Goal: Task Accomplishment & Management: Use online tool/utility

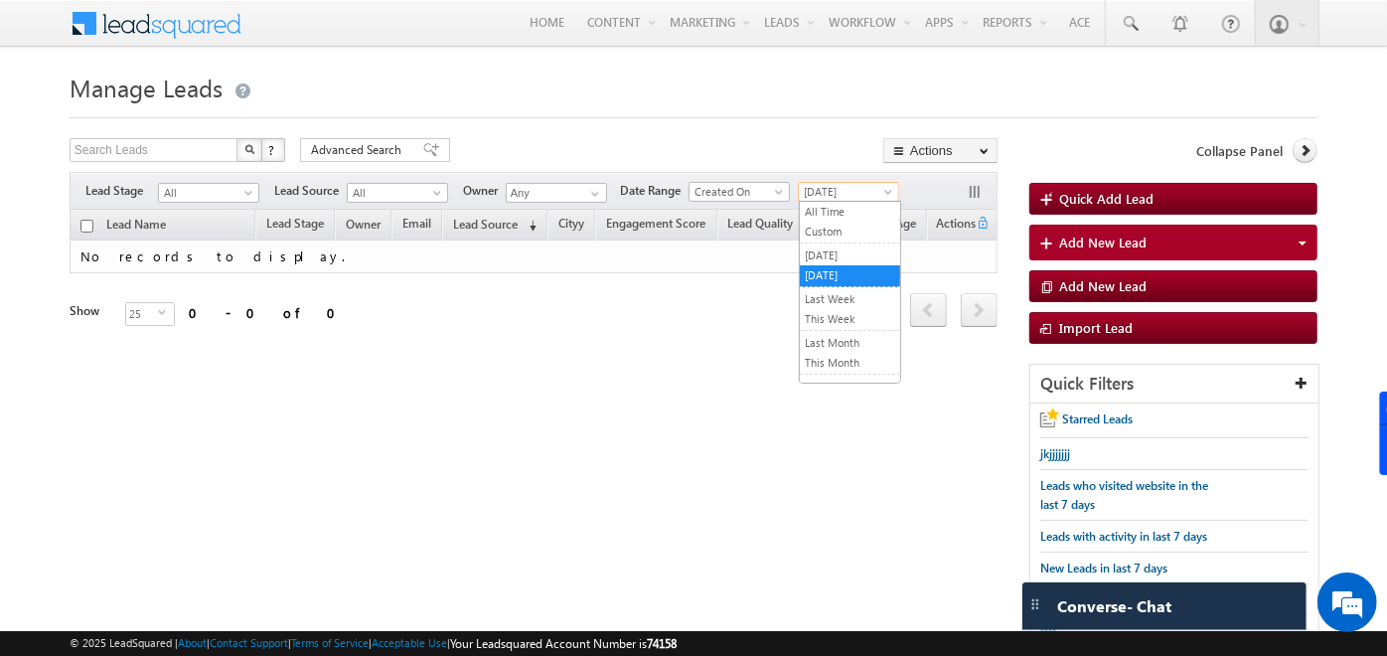
click at [850, 197] on span "[DATE]" at bounding box center [846, 192] width 94 height 18
click at [845, 205] on link "All Time" at bounding box center [850, 212] width 100 height 18
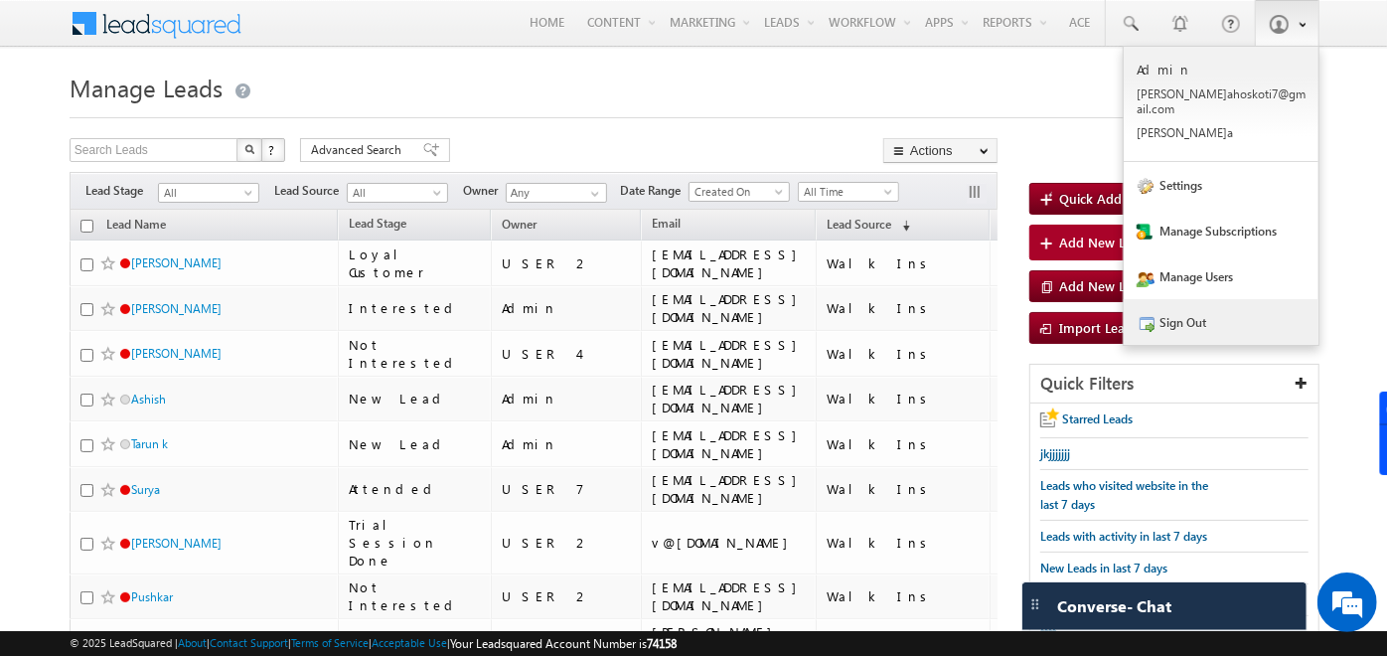
click at [1198, 320] on link "Sign Out" at bounding box center [1221, 322] width 195 height 46
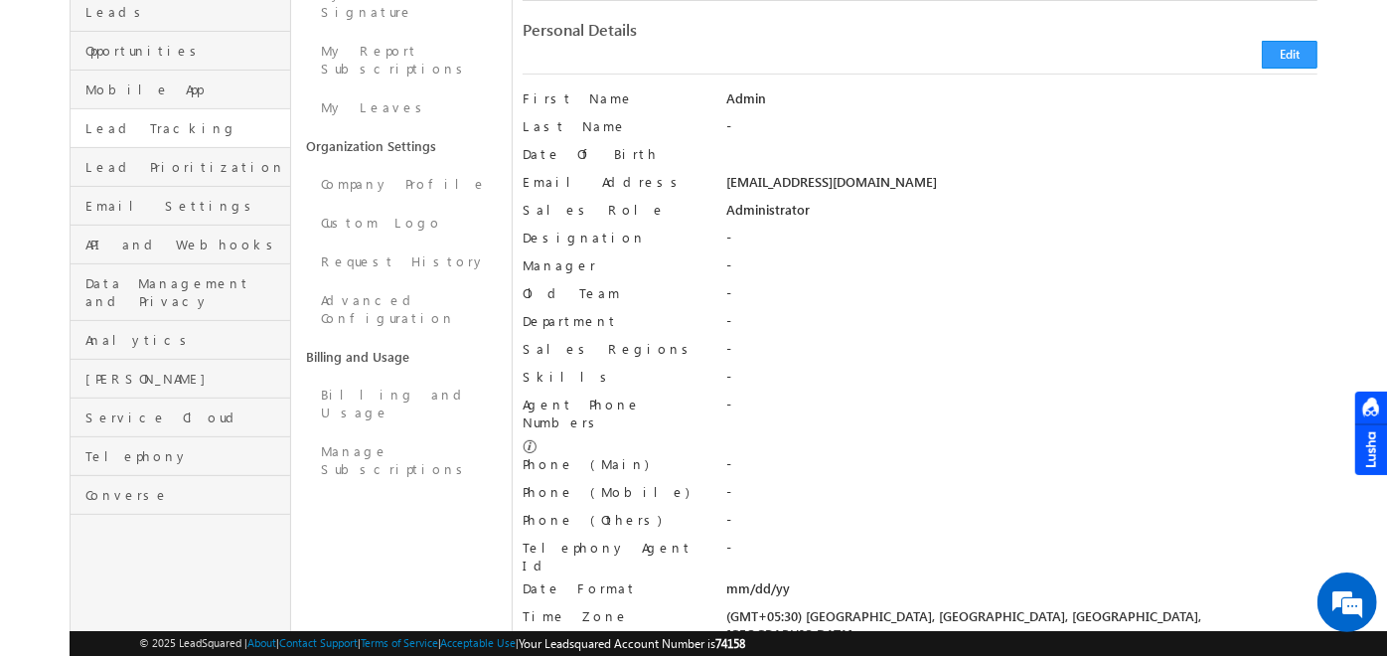
scroll to position [290, 0]
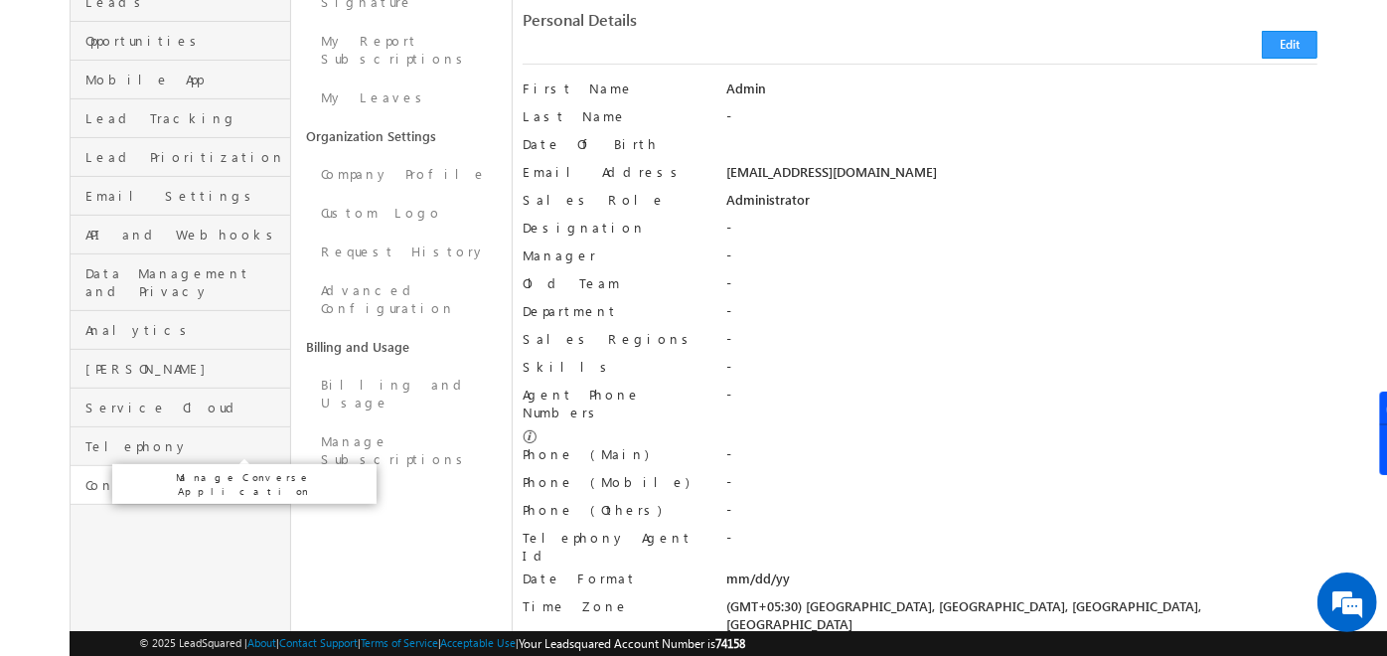
click at [116, 476] on span "Converse" at bounding box center [185, 485] width 200 height 18
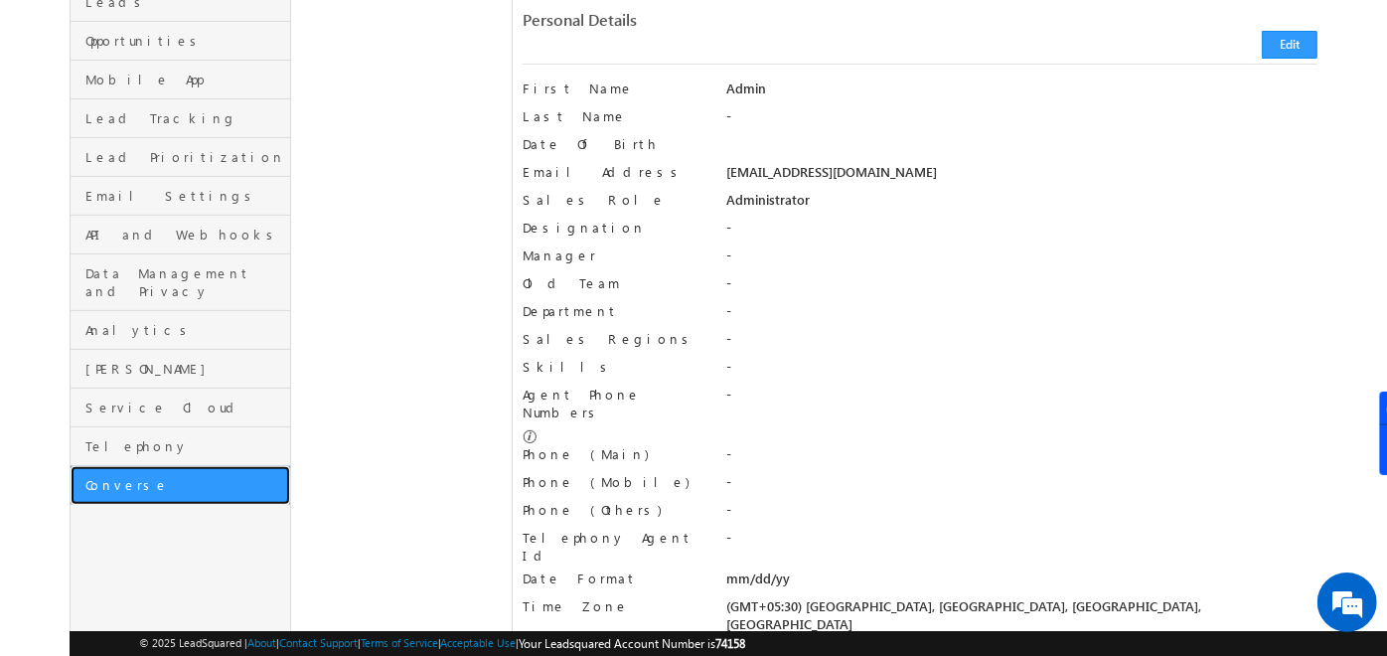
scroll to position [0, 0]
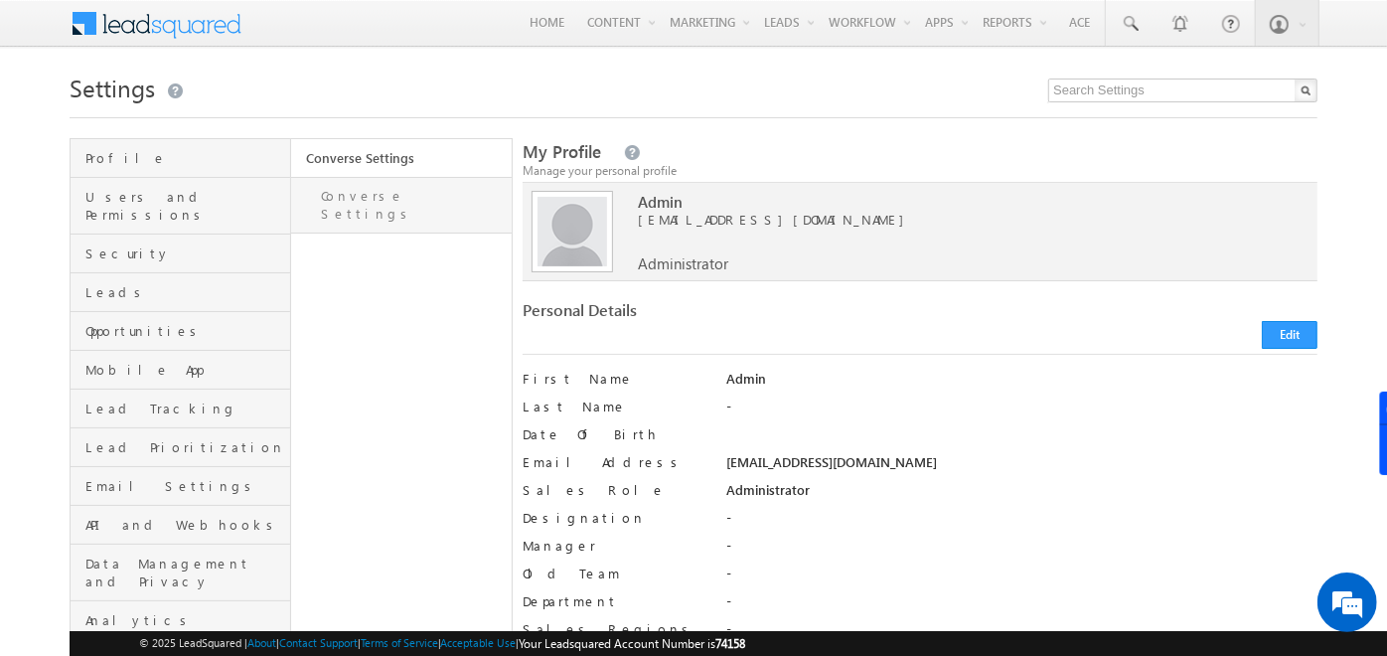
click at [386, 197] on link "Converse Settings" at bounding box center [401, 205] width 221 height 57
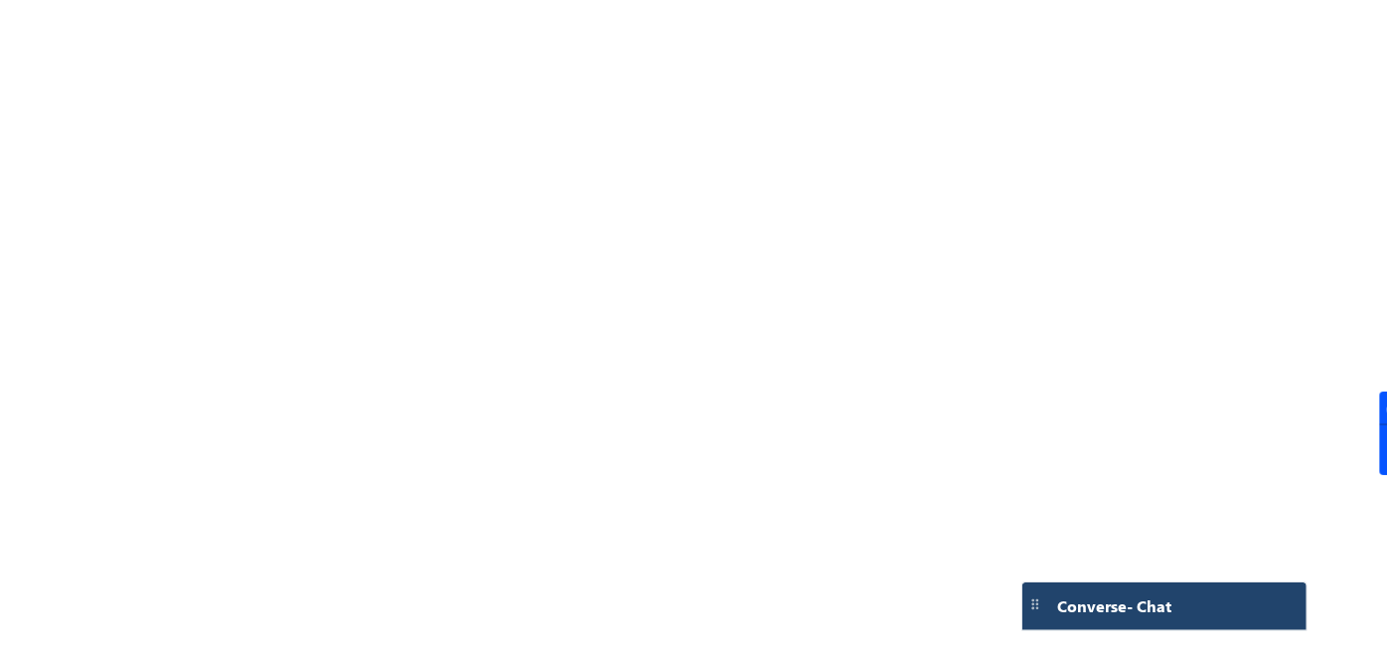
click at [1083, 625] on div "Converse - Chat" at bounding box center [1164, 606] width 284 height 48
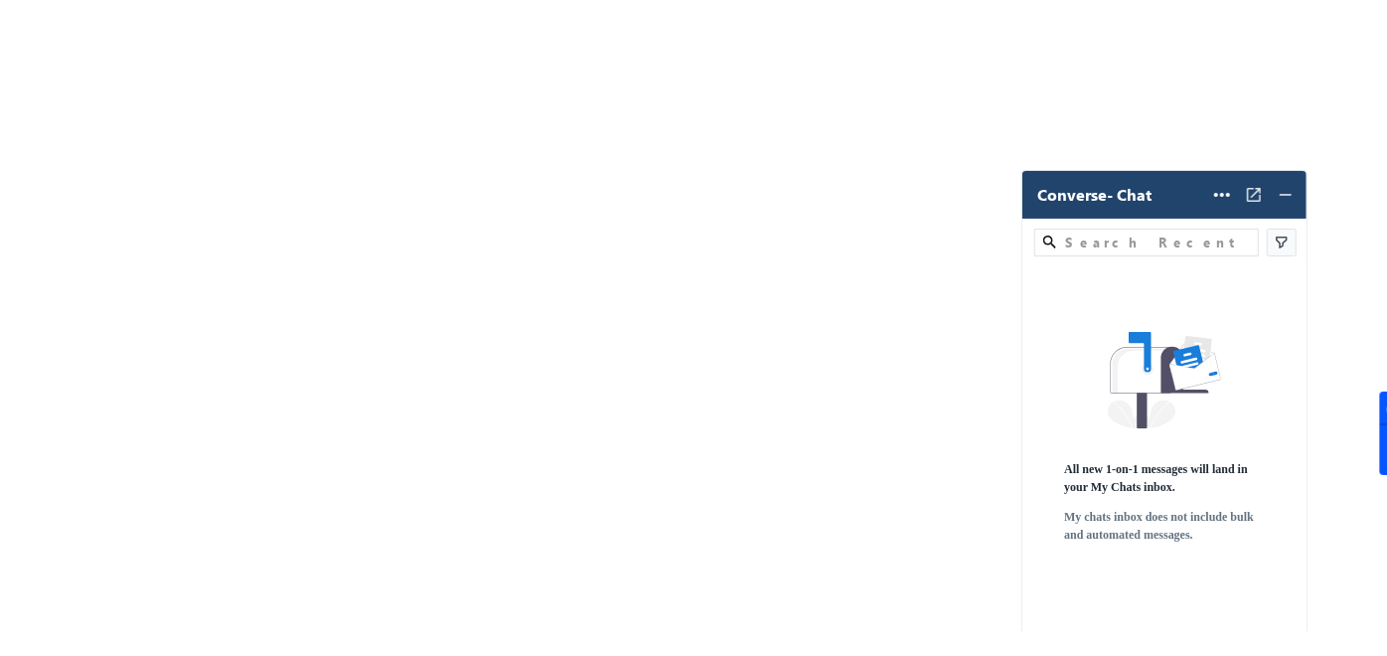
click at [1081, 193] on span "Converse - Chat" at bounding box center [1094, 195] width 114 height 18
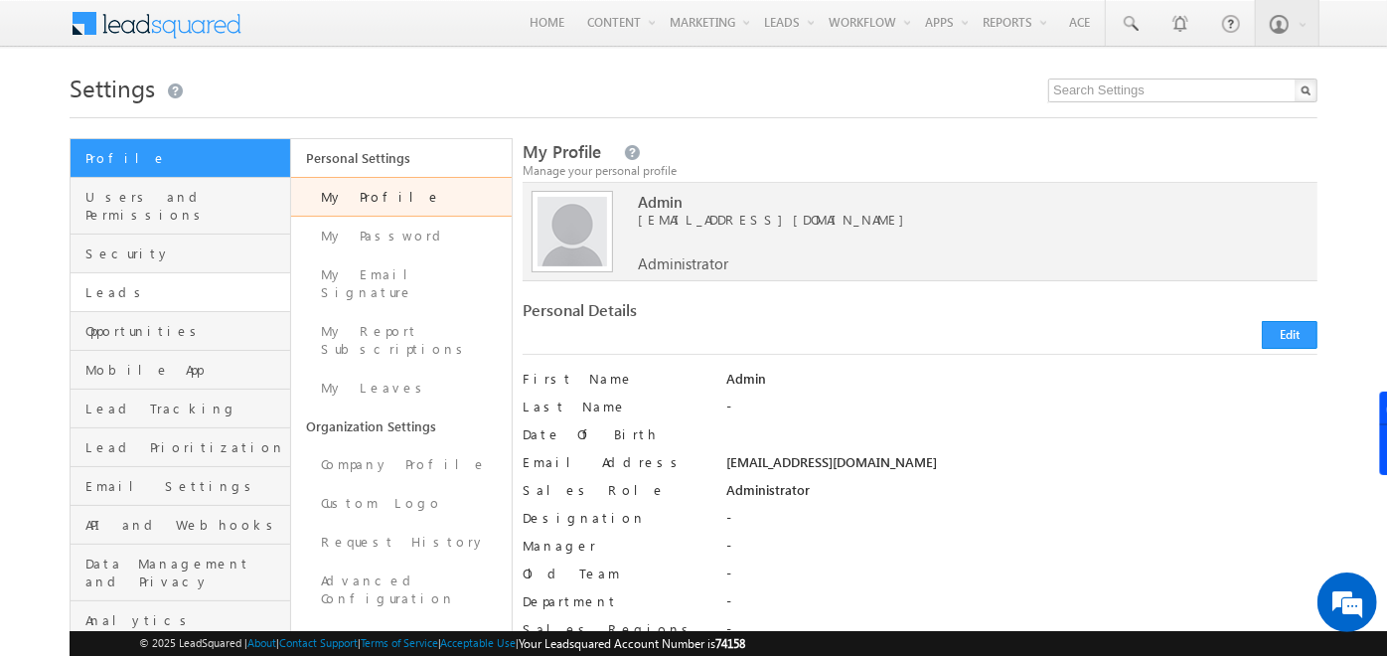
click at [171, 273] on link "Leads" at bounding box center [181, 292] width 220 height 39
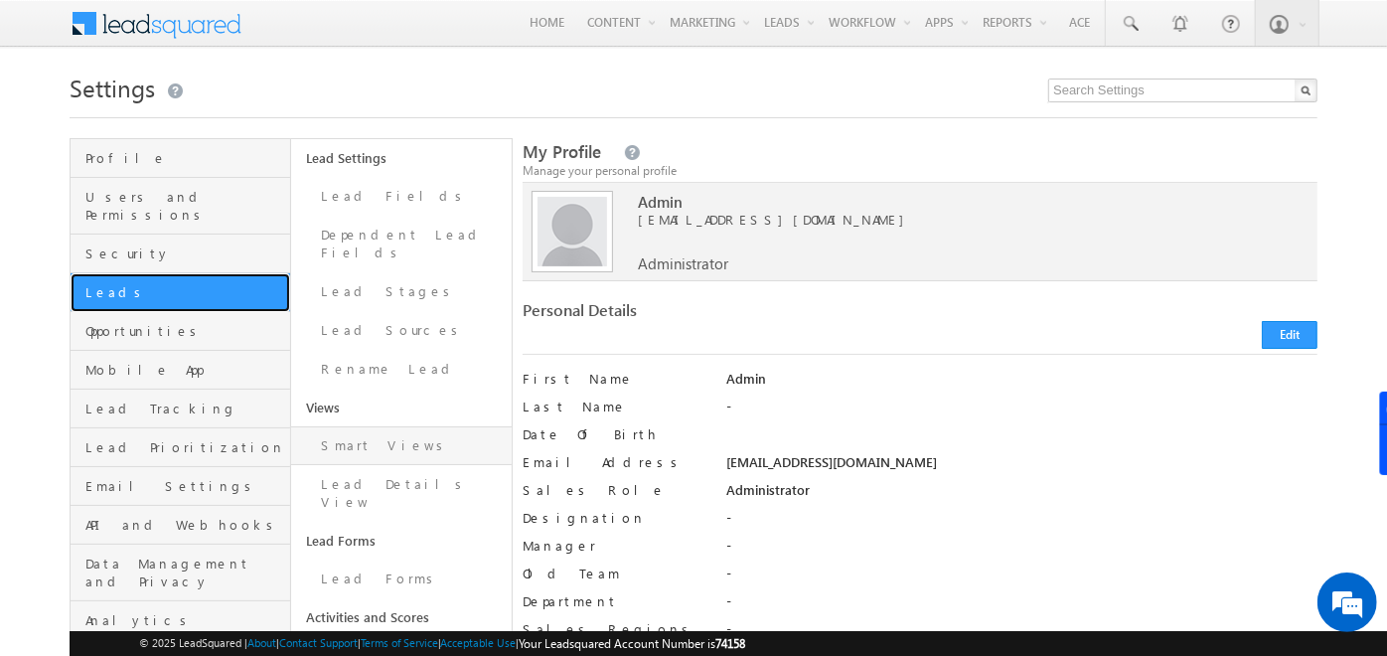
scroll to position [43, 0]
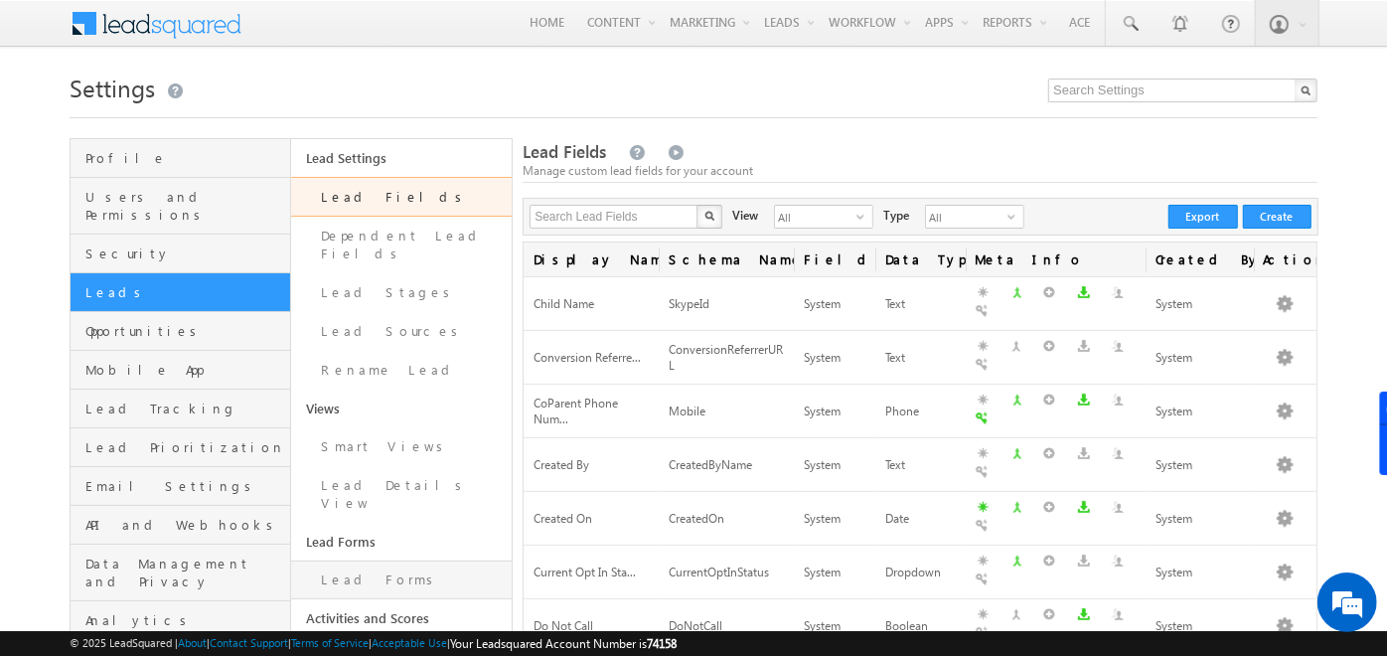
click at [377, 560] on link "Lead Forms" at bounding box center [401, 579] width 221 height 39
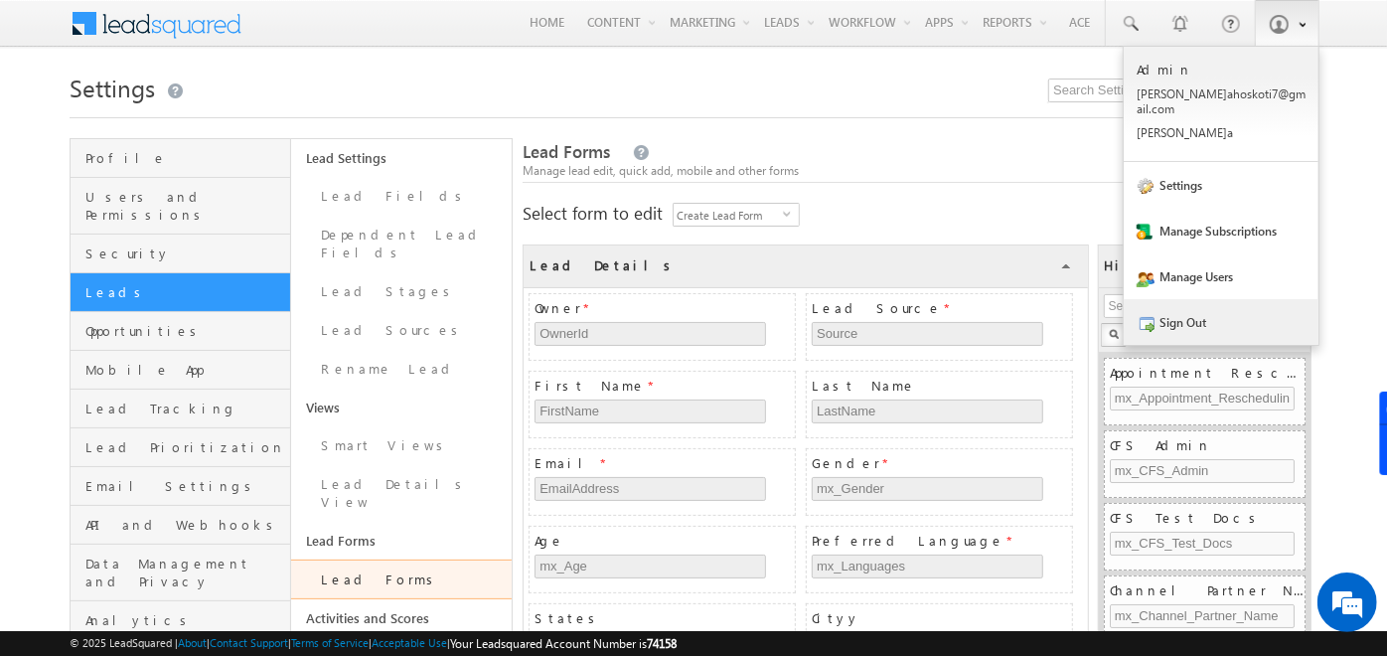
click at [1216, 303] on link "Sign Out" at bounding box center [1221, 322] width 195 height 46
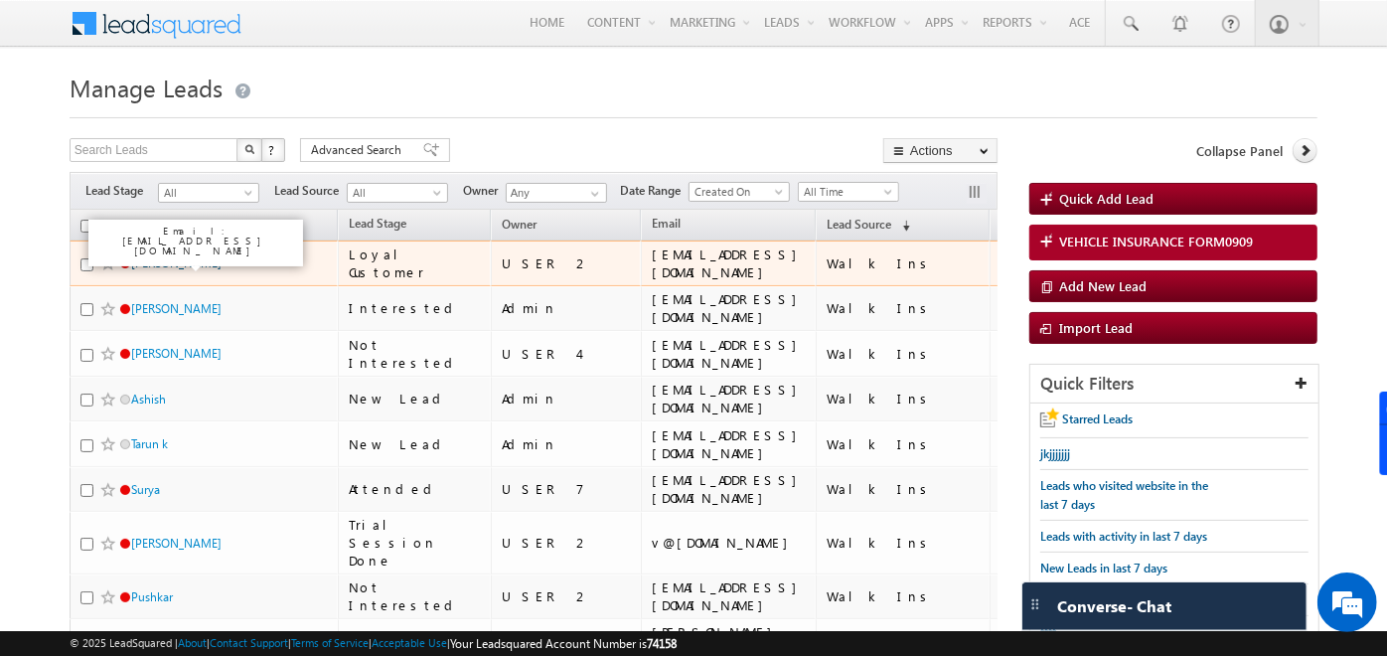
click at [150, 266] on link "Tina" at bounding box center [176, 262] width 90 height 15
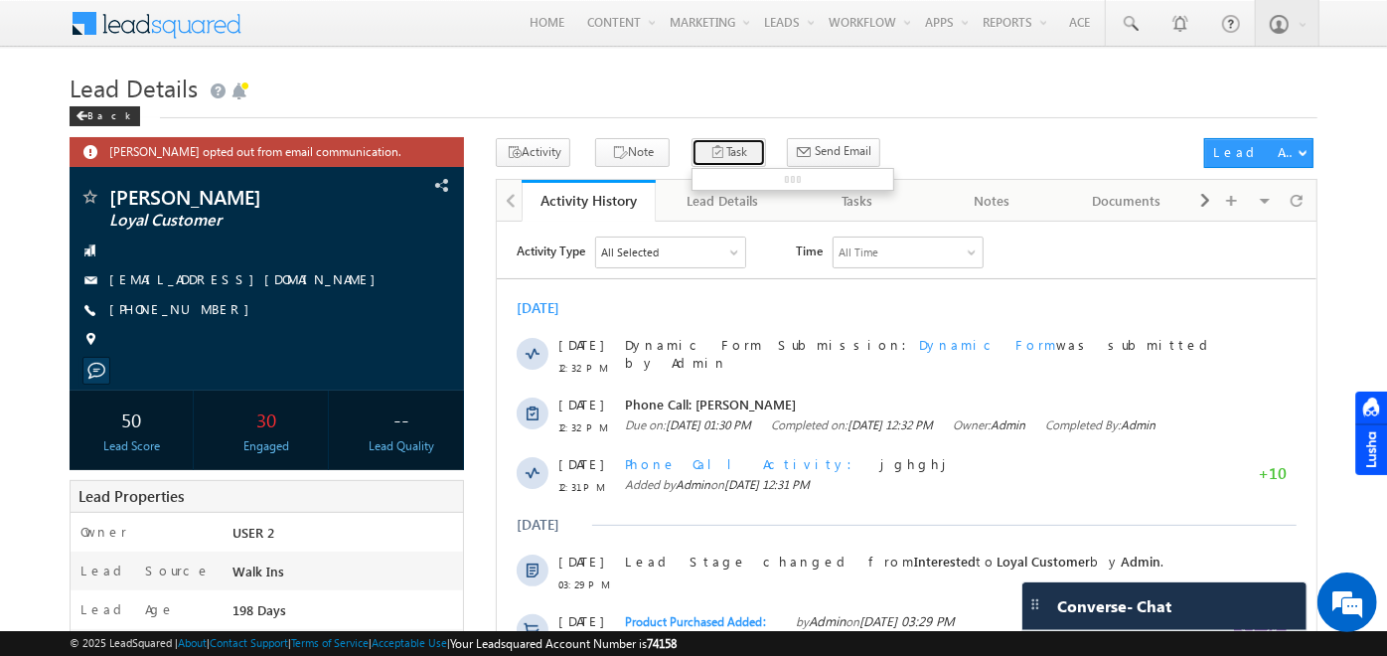
click at [709, 153] on button "Task" at bounding box center [728, 152] width 75 height 29
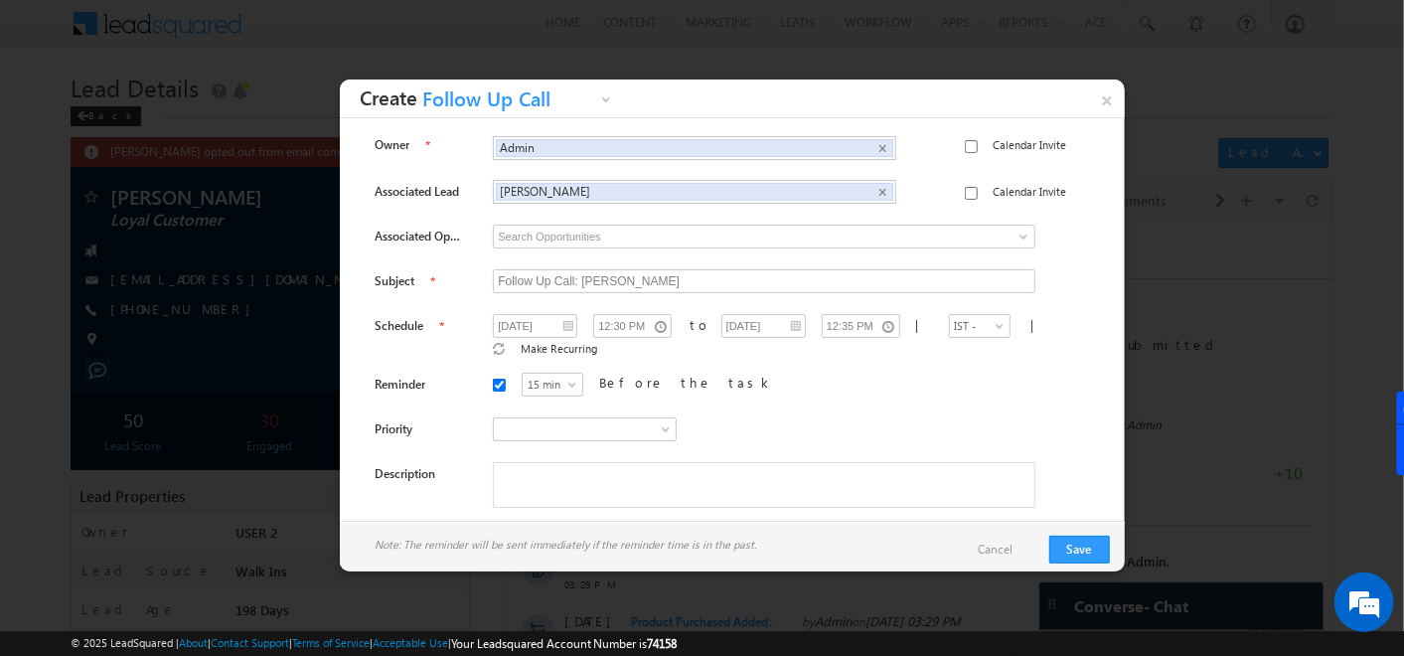
click at [571, 108] on span "Follow Up Call" at bounding box center [506, 103] width 179 height 31
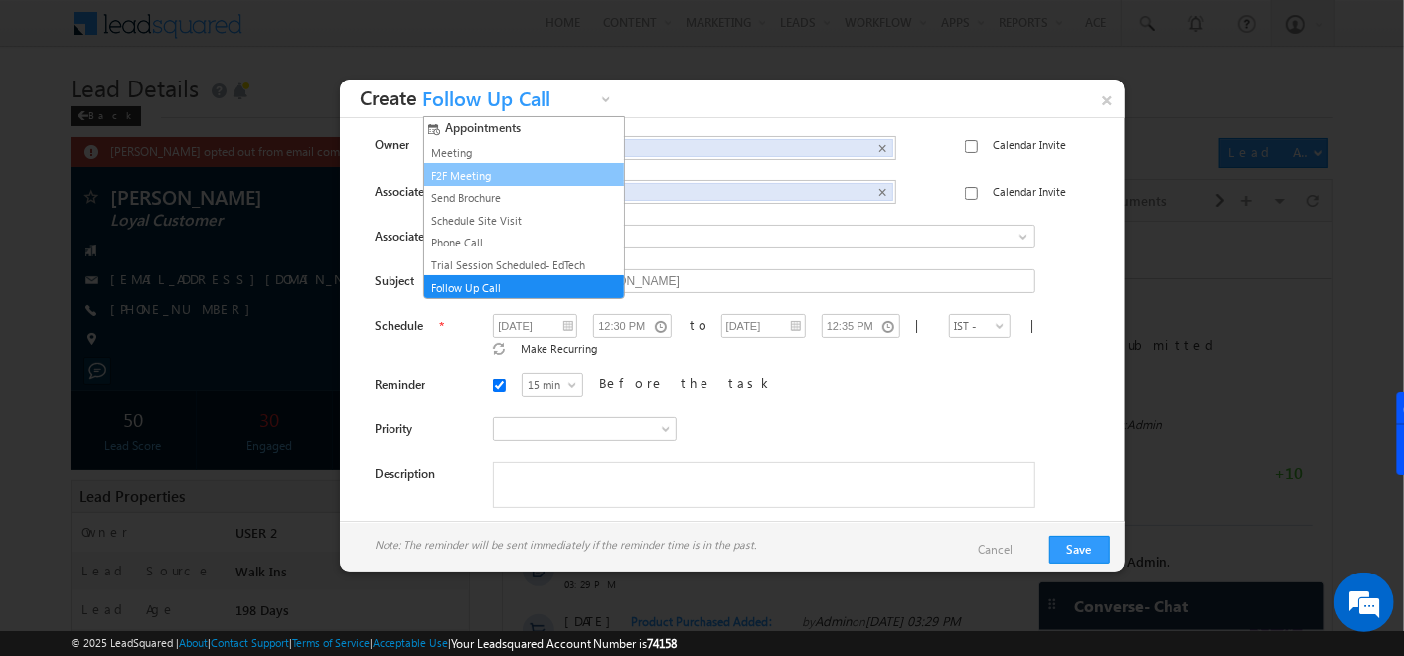
click at [514, 170] on link "F2F Meeting" at bounding box center [516, 176] width 180 height 18
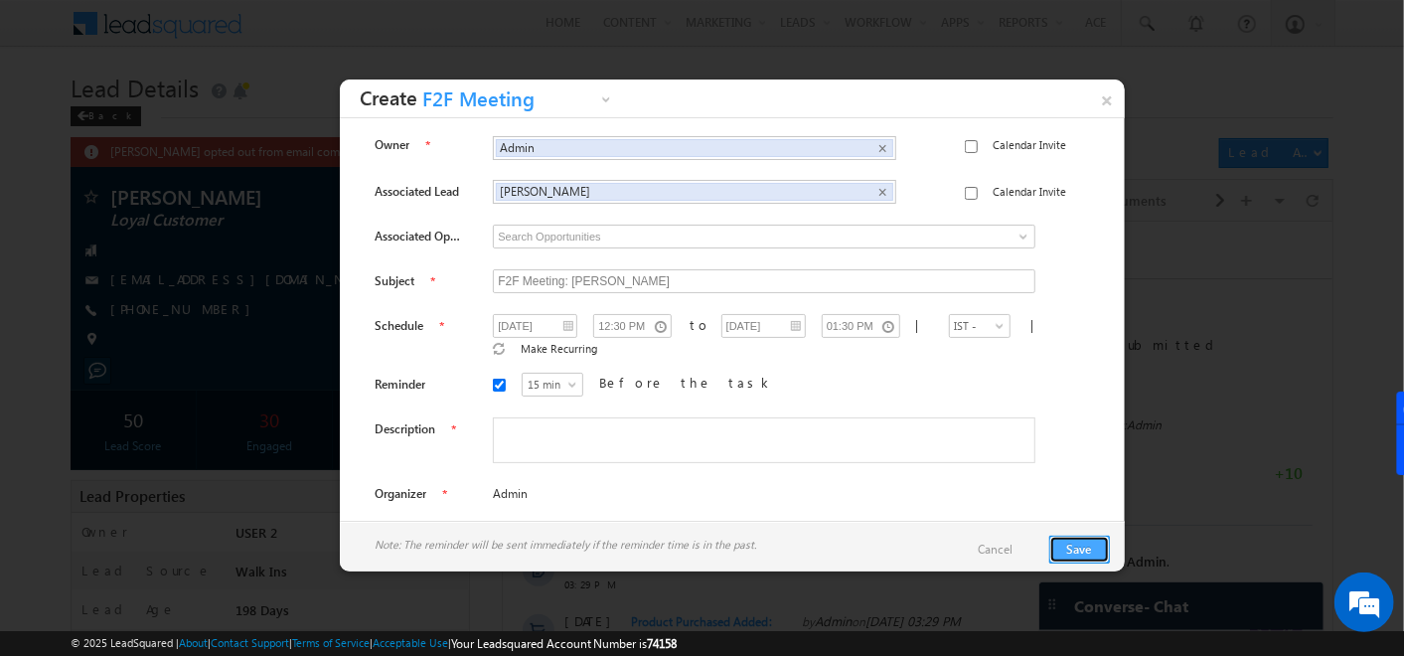
click at [1081, 544] on button "Save" at bounding box center [1079, 549] width 61 height 28
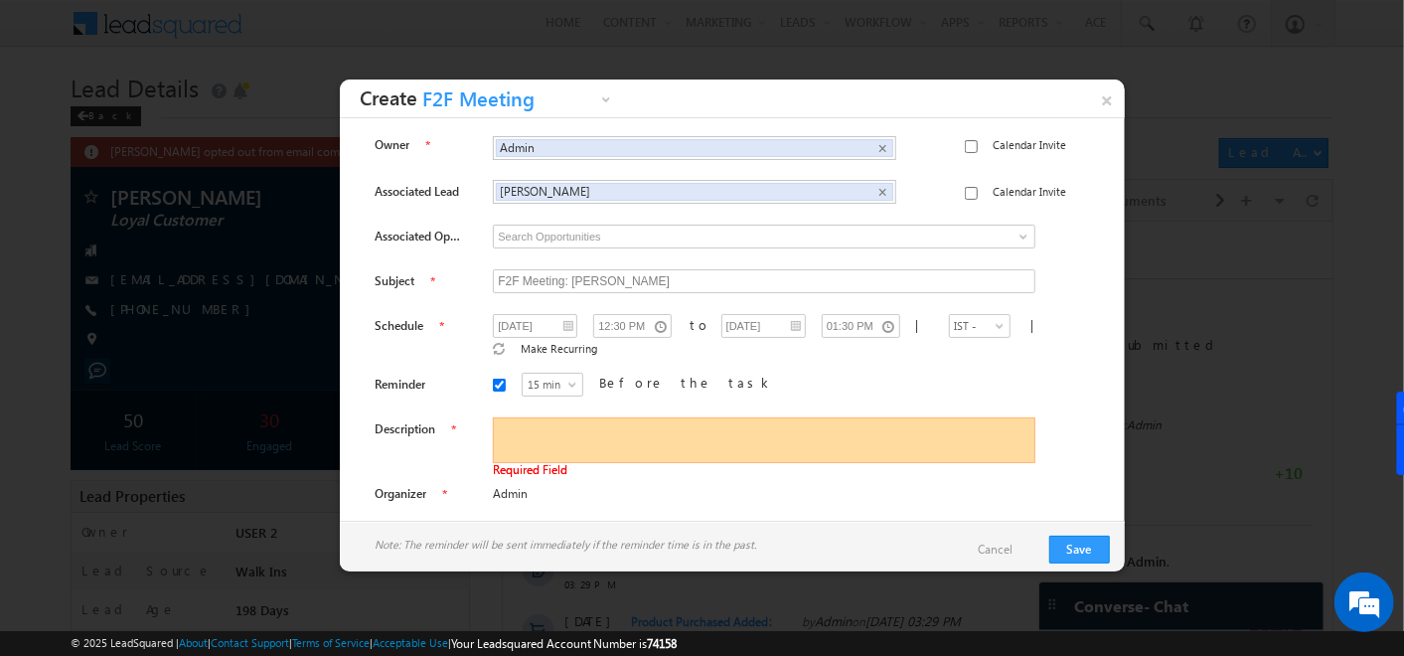
click at [876, 417] on textarea at bounding box center [764, 440] width 542 height 46
type textarea "kk"
click at [1069, 558] on button "Save" at bounding box center [1079, 549] width 61 height 28
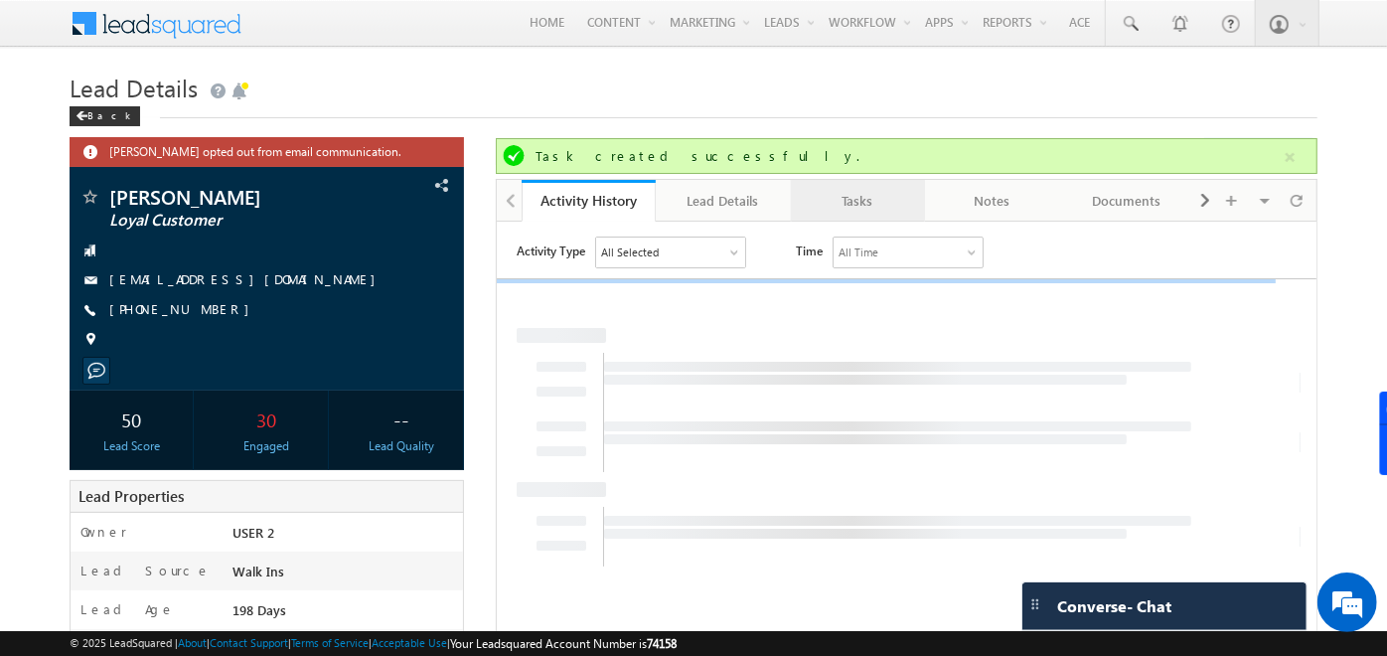
click at [856, 196] on div "Tasks" at bounding box center [857, 201] width 100 height 24
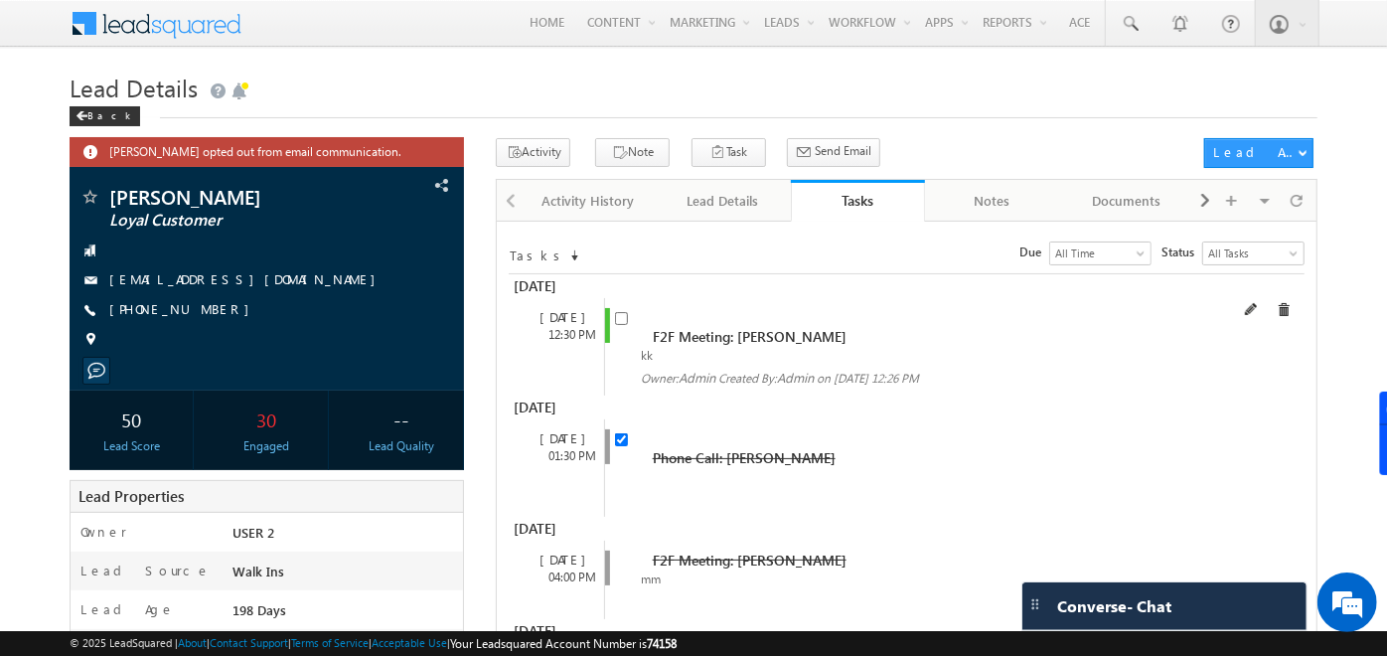
click at [621, 326] on span at bounding box center [626, 326] width 22 height 37
click at [620, 321] on input "checkbox" at bounding box center [621, 318] width 13 height 13
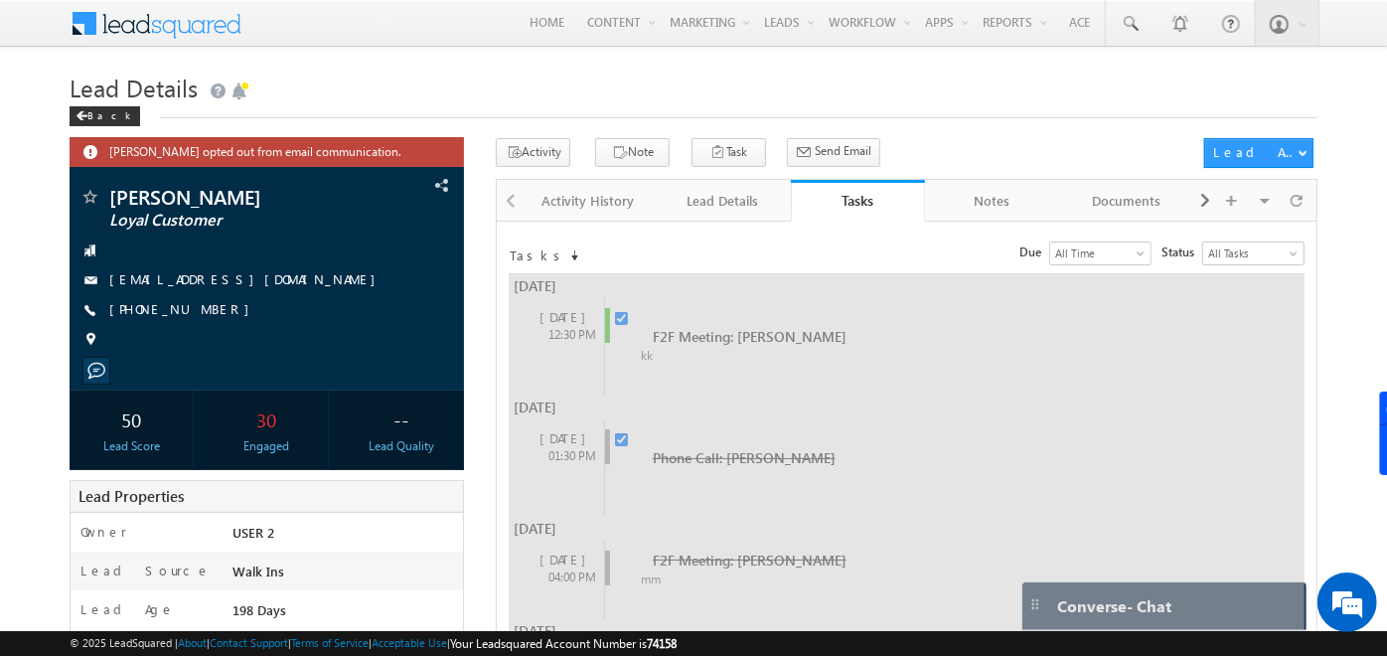
checkbox input "false"
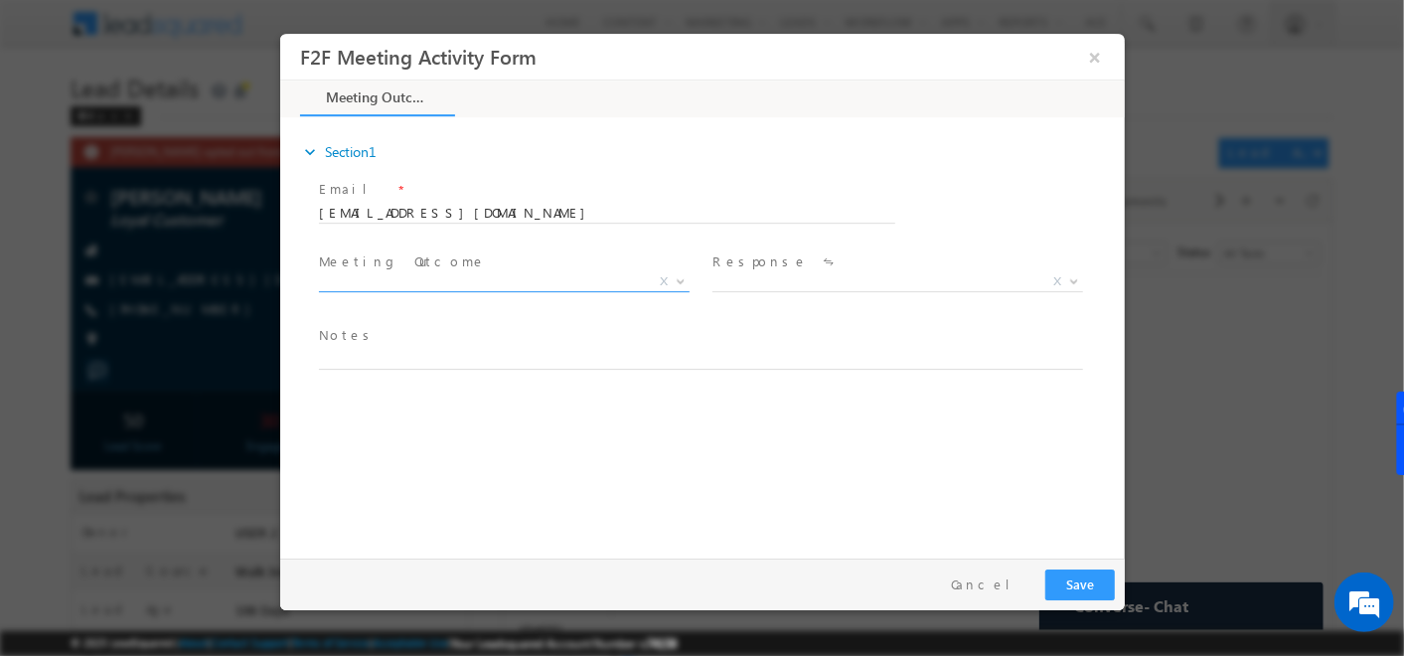
click at [584, 292] on span "X" at bounding box center [503, 286] width 371 height 20
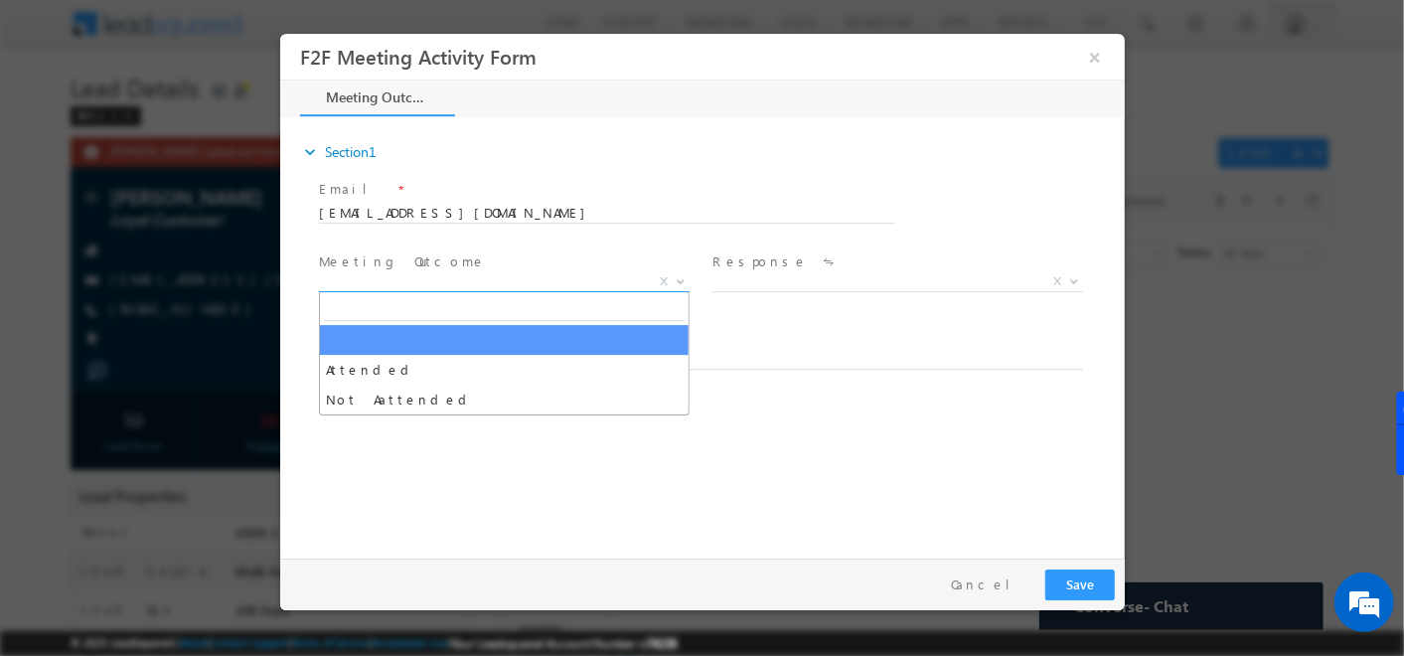
click at [599, 279] on span "X" at bounding box center [503, 282] width 371 height 20
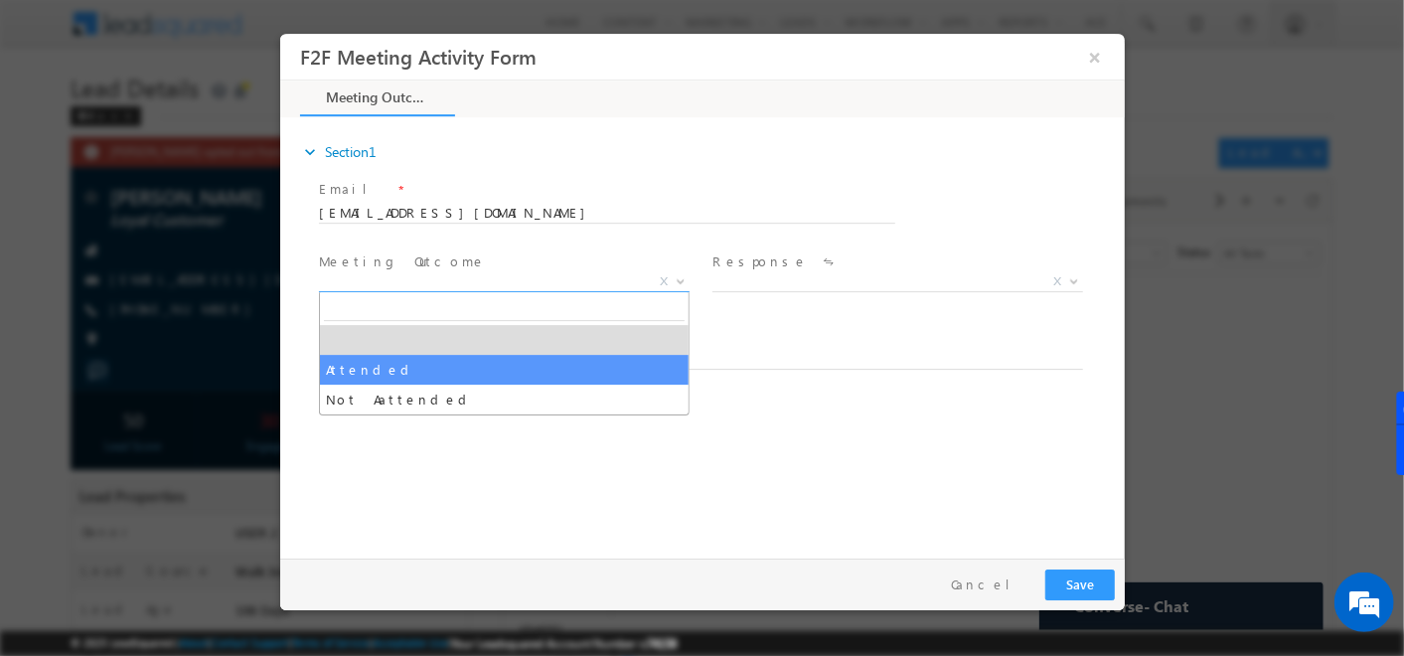
select select "Attended"
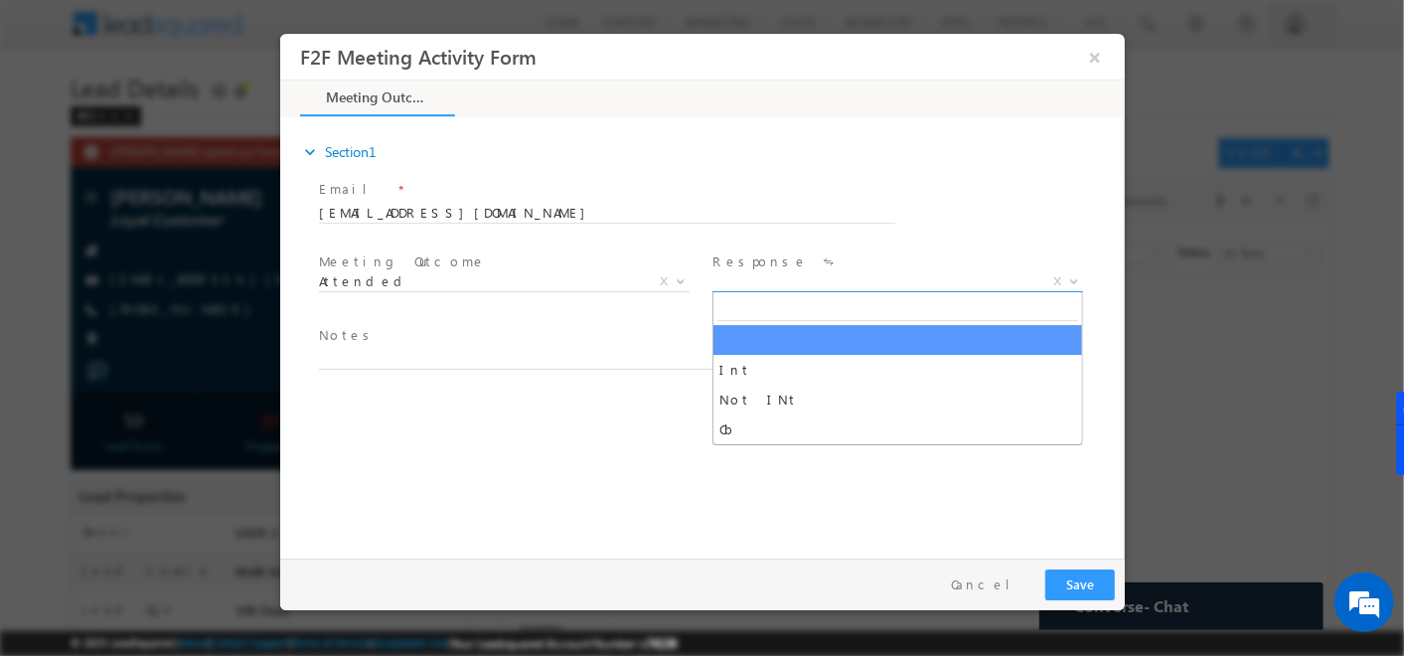
click at [760, 278] on span "X" at bounding box center [896, 282] width 371 height 20
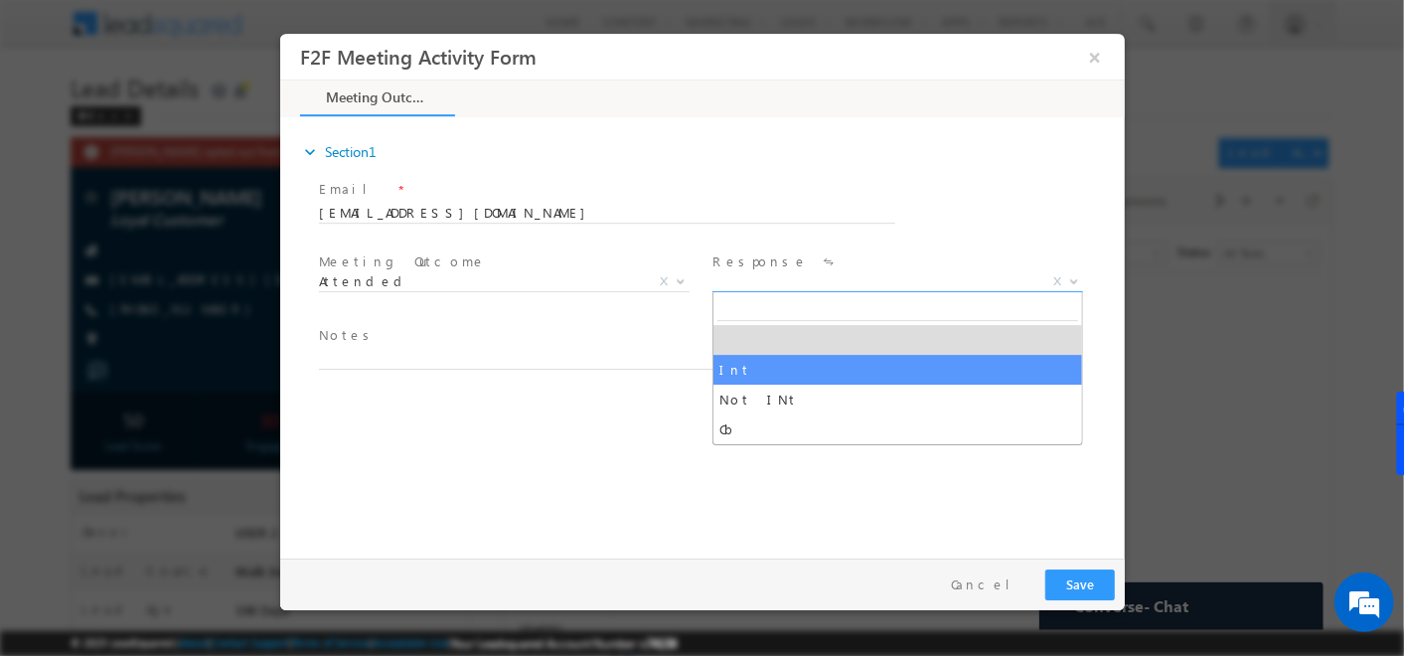
select select "Int"
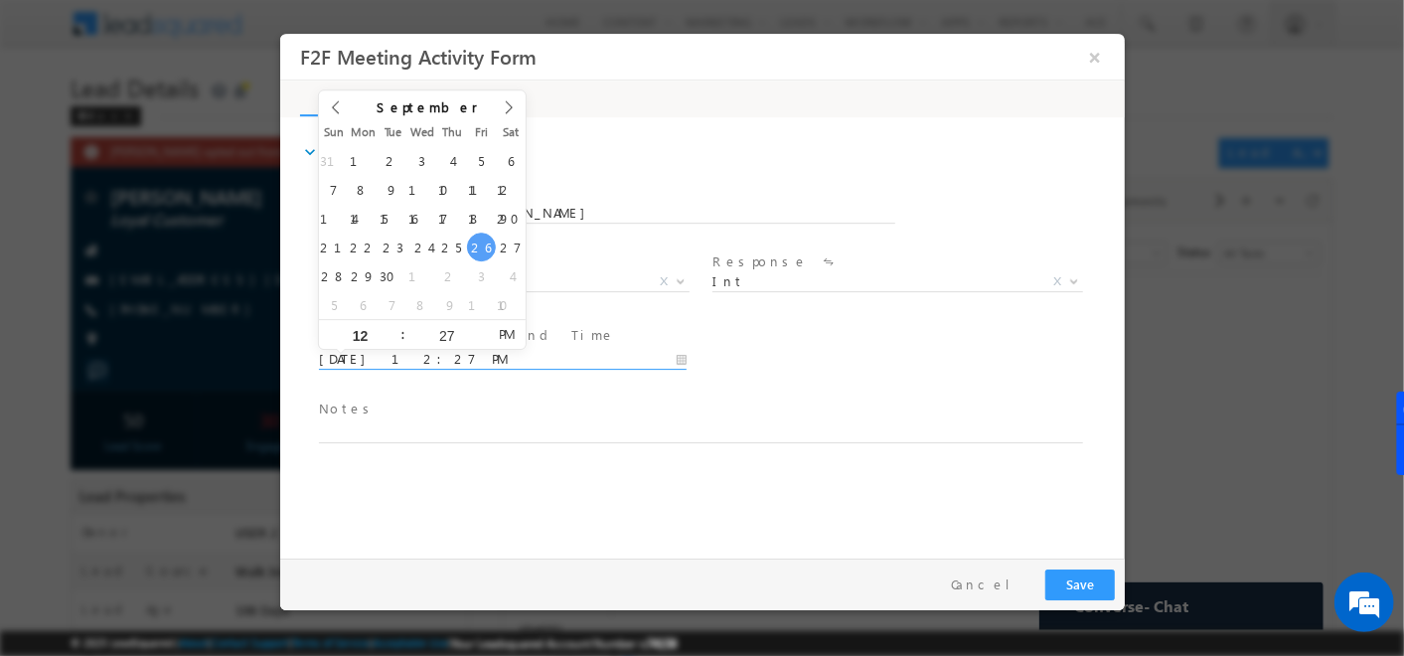
click at [531, 360] on input "09/26/25 12:27 PM" at bounding box center [502, 360] width 368 height 20
type input "09/27/25 12:27 PM"
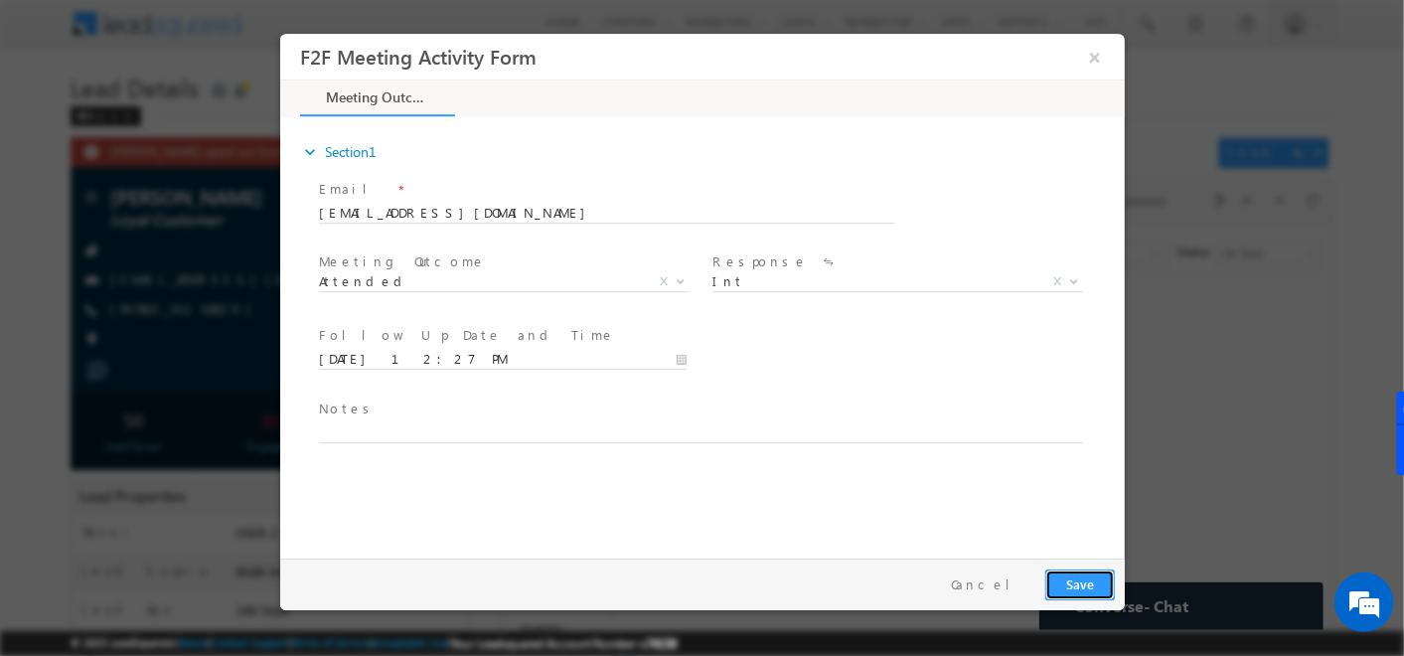
click at [1087, 569] on button "Save" at bounding box center [1079, 584] width 70 height 31
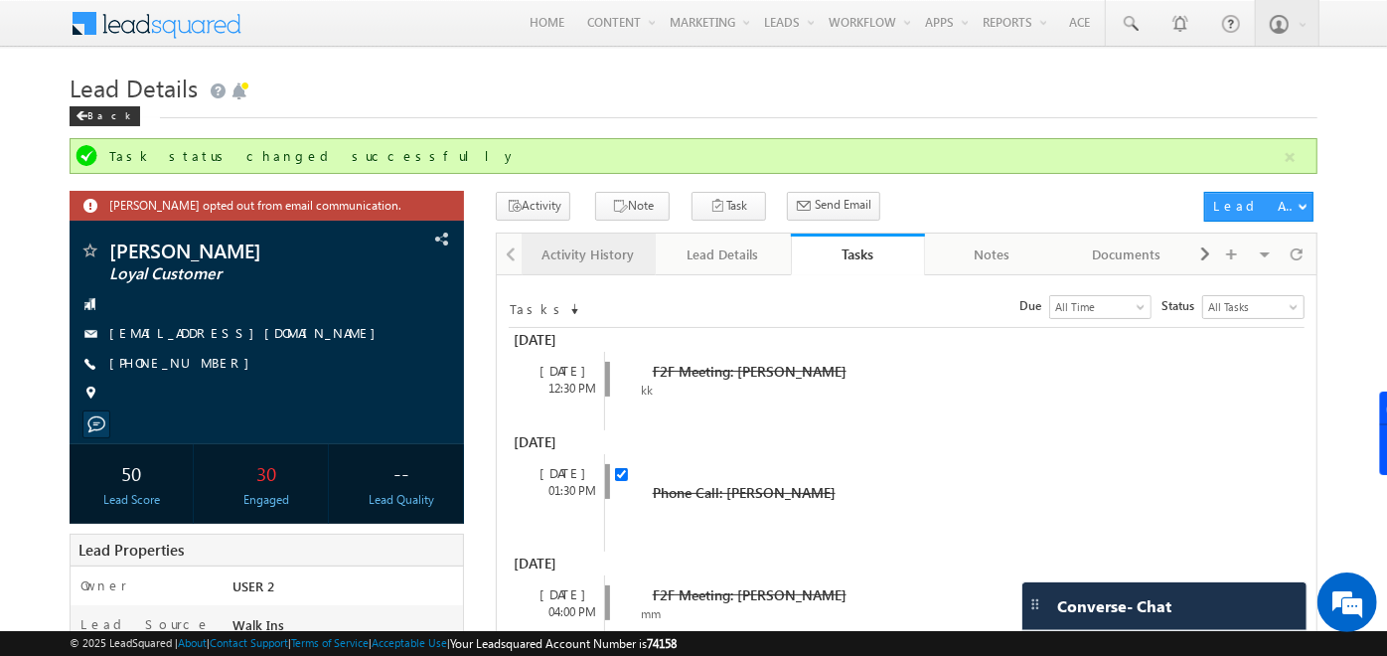
click at [610, 257] on div "Activity History" at bounding box center [587, 254] width 100 height 24
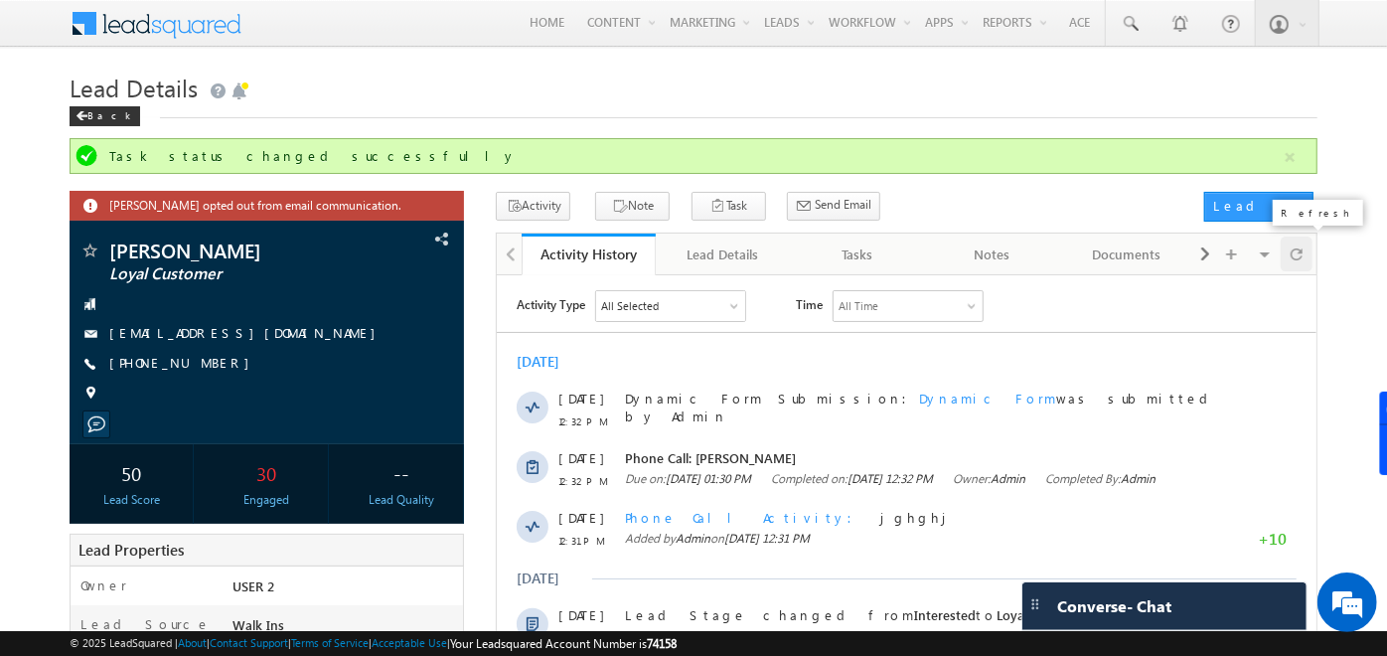
click at [1287, 262] on div at bounding box center [1297, 253] width 32 height 35
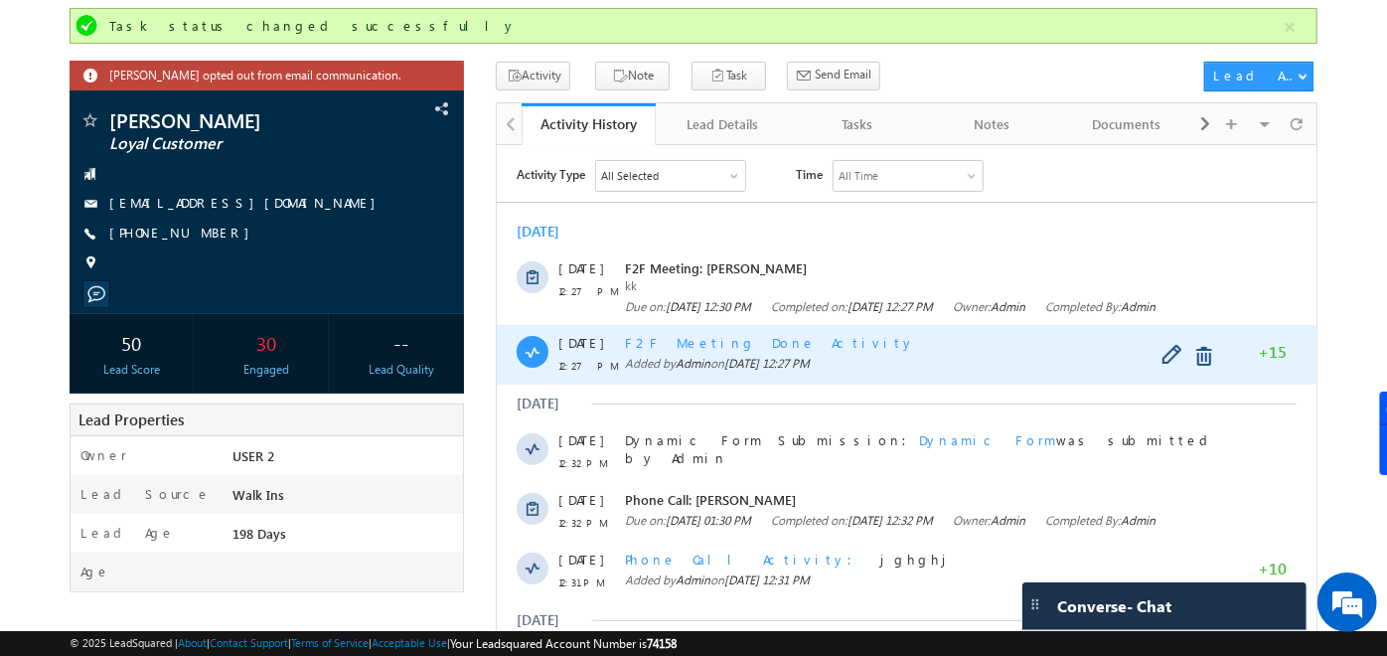
scroll to position [132, 0]
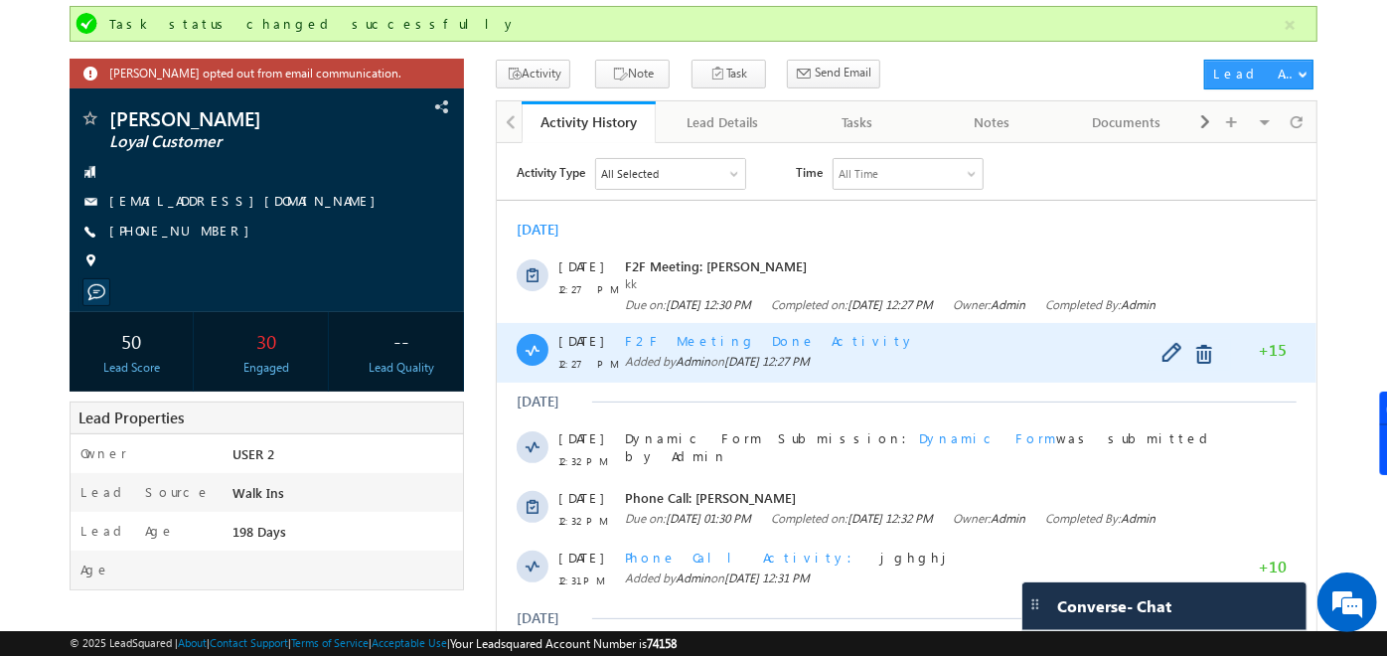
click at [674, 348] on span "F2F Meeting Done Activity" at bounding box center [770, 339] width 290 height 17
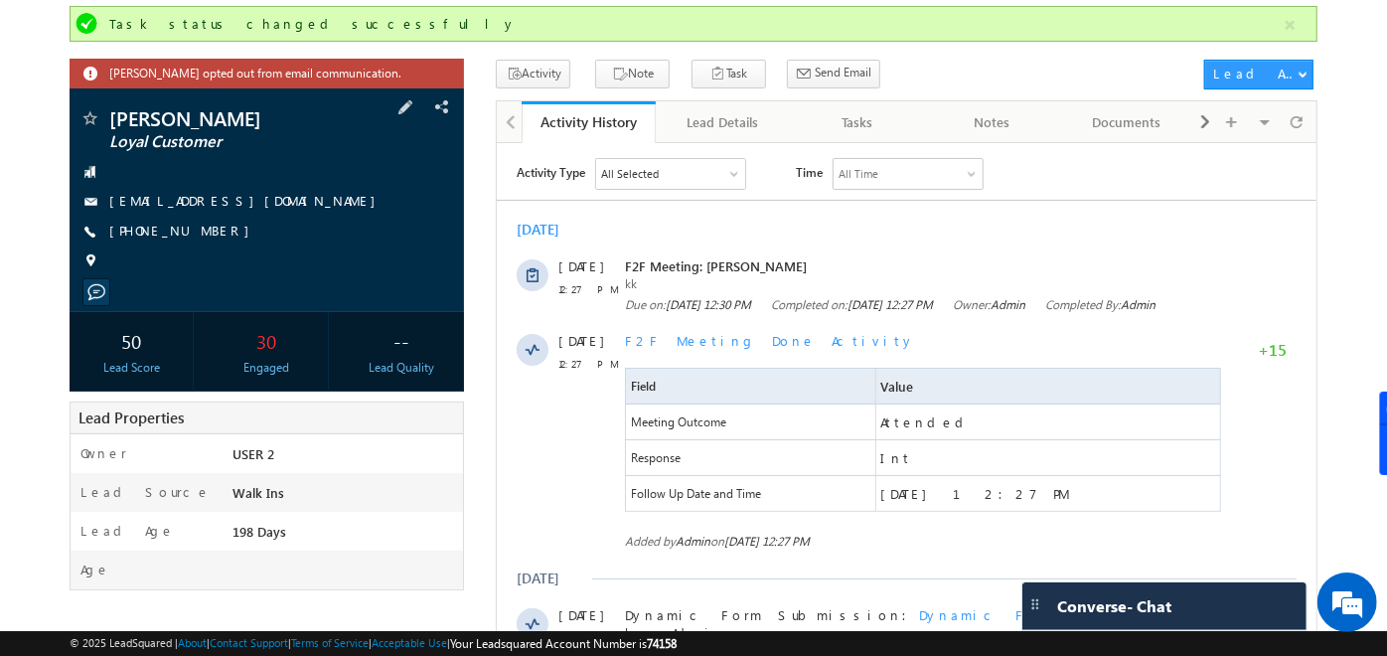
scroll to position [0, 0]
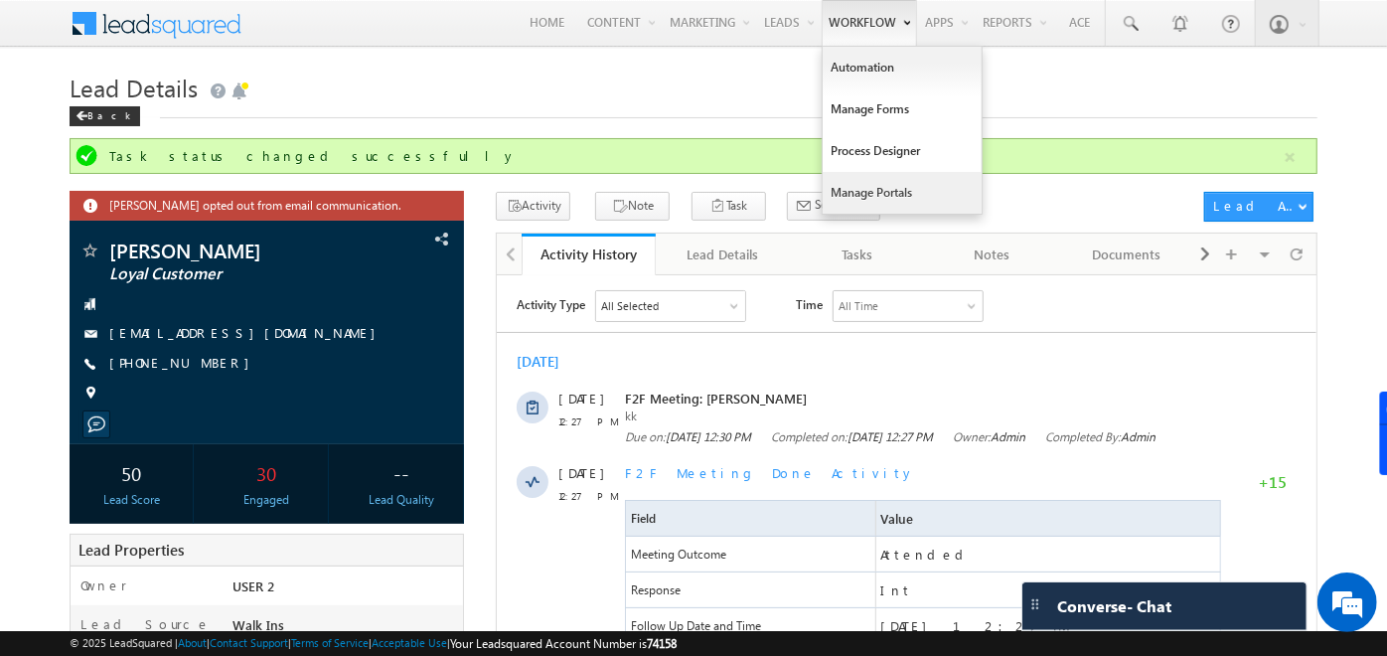
click at [866, 179] on link "Manage Portals" at bounding box center [902, 193] width 159 height 42
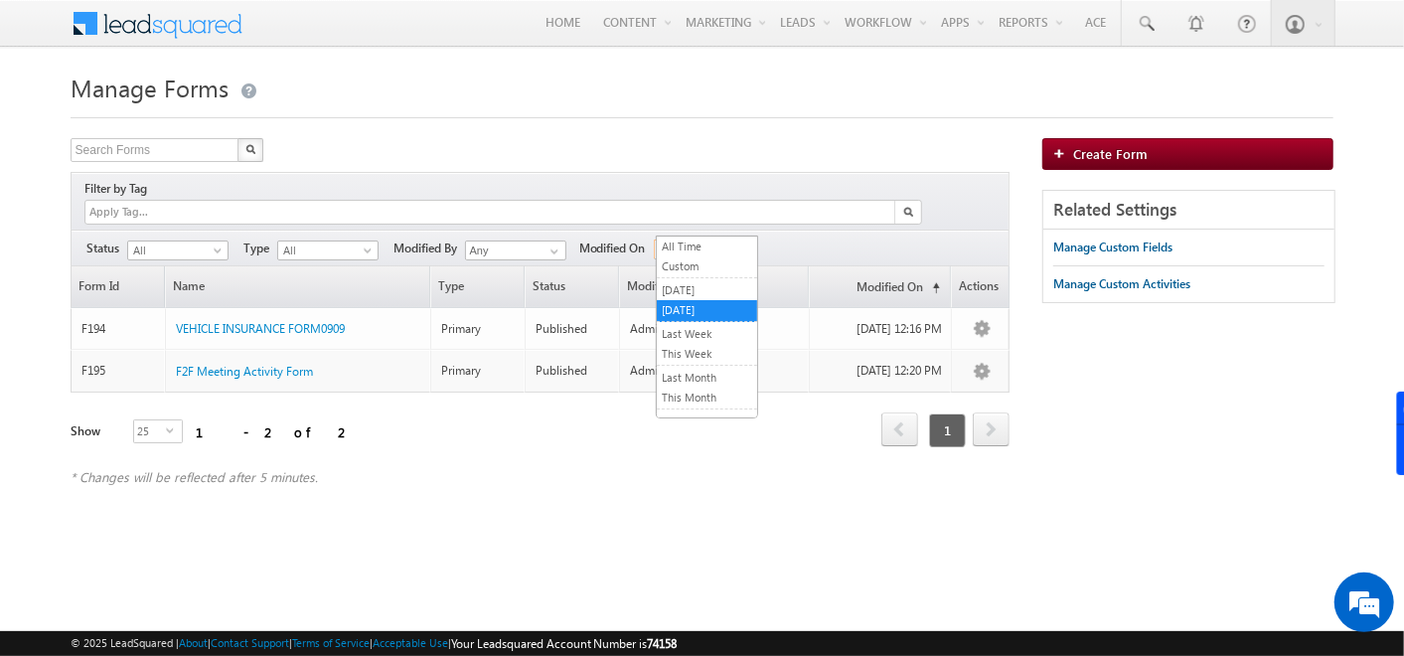
click at [732, 240] on span "[DATE]" at bounding box center [702, 249] width 94 height 18
click at [705, 248] on link "All Time" at bounding box center [707, 246] width 100 height 18
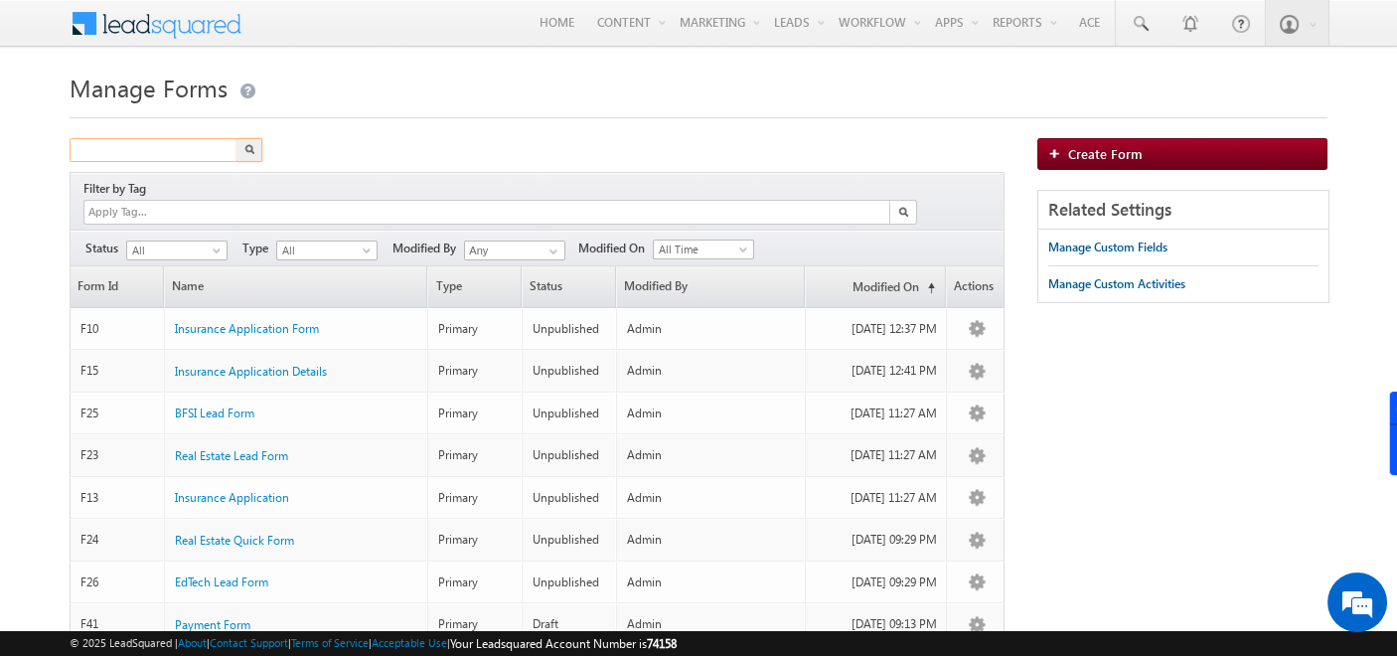
click at [184, 154] on input "text" at bounding box center [155, 150] width 170 height 24
type input "sign up"
click at [246, 159] on button "button" at bounding box center [249, 150] width 26 height 24
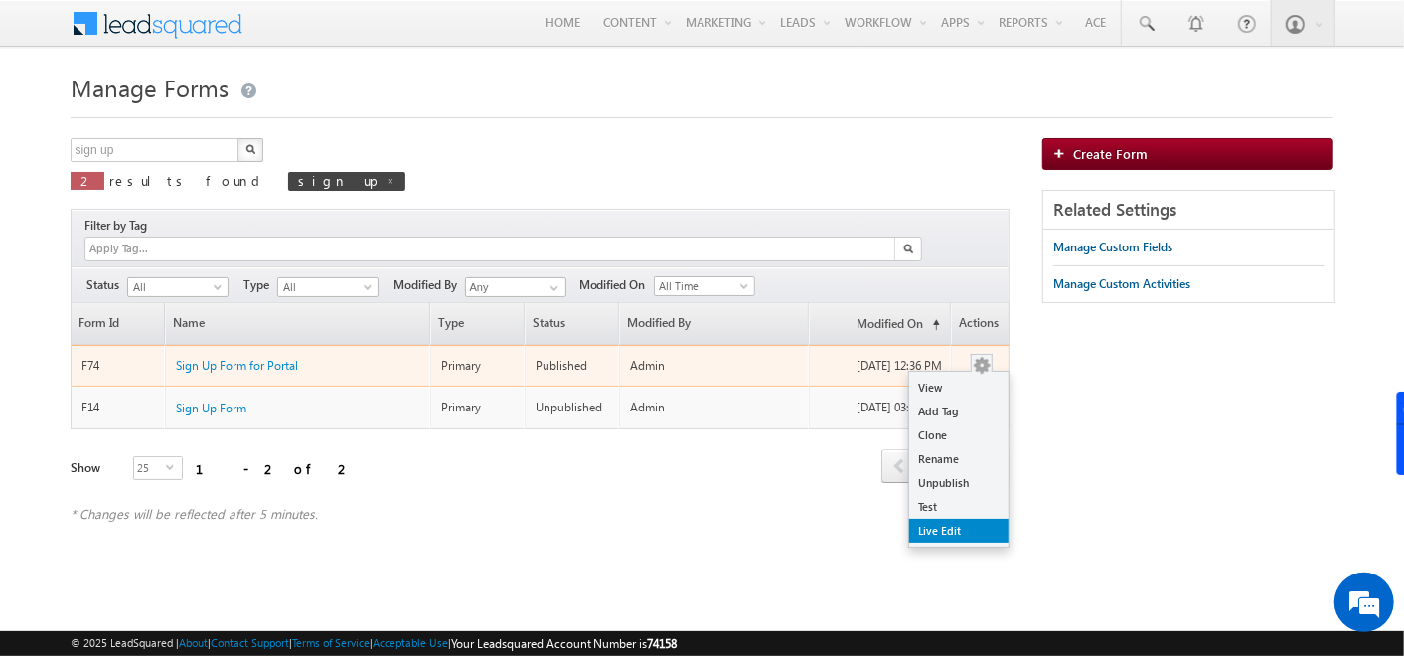
click at [959, 519] on link "Live Edit" at bounding box center [958, 531] width 99 height 24
